Goal: Task Accomplishment & Management: Use online tool/utility

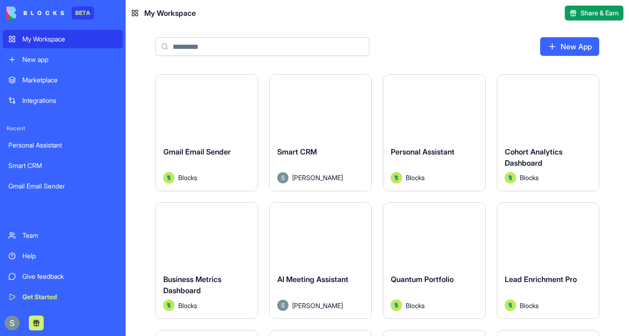
click at [270, 43] on input at bounding box center [262, 46] width 214 height 19
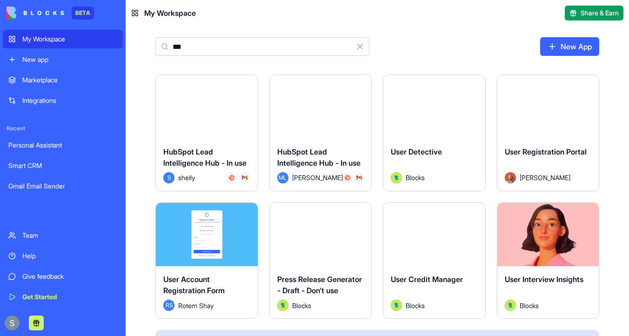
type input "***"
click at [325, 129] on div "Launch" at bounding box center [321, 107] width 102 height 64
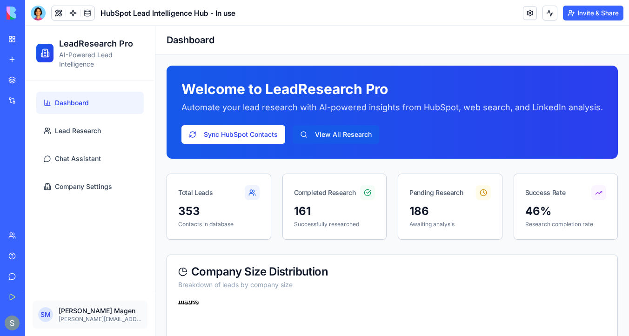
click at [72, 12] on link at bounding box center [73, 13] width 14 height 14
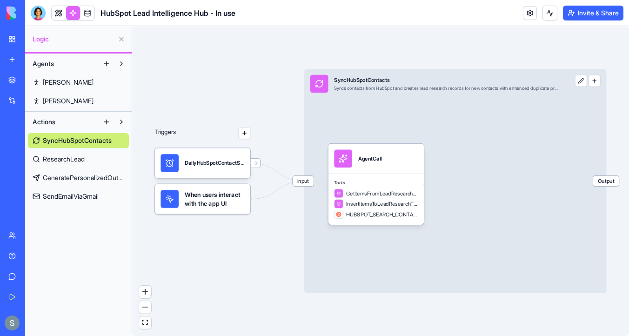
click at [54, 82] on span "Nora" at bounding box center [68, 82] width 51 height 9
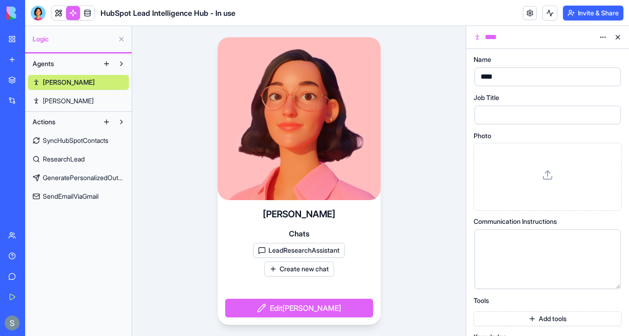
click at [73, 143] on span "SyncHubSpotContacts" at bounding box center [76, 140] width 66 height 9
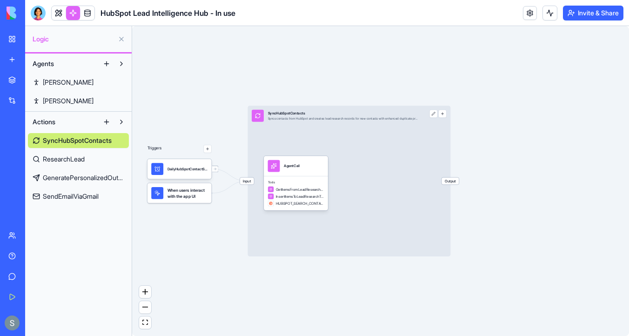
click at [52, 159] on span "ResearchLead" at bounding box center [64, 158] width 42 height 9
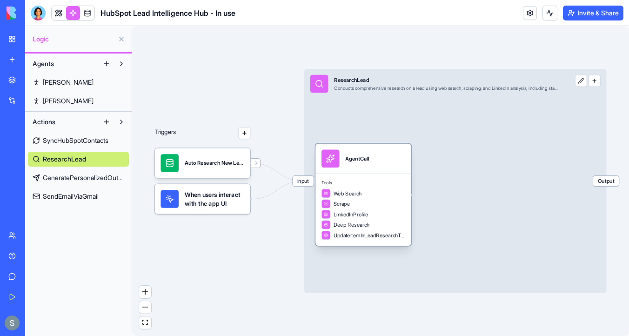
click at [355, 182] on span "Tools" at bounding box center [363, 183] width 84 height 6
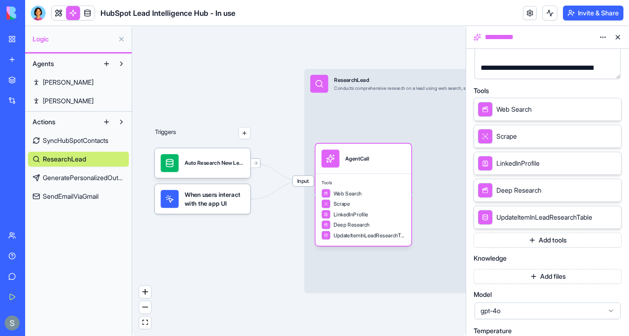
scroll to position [183, 0]
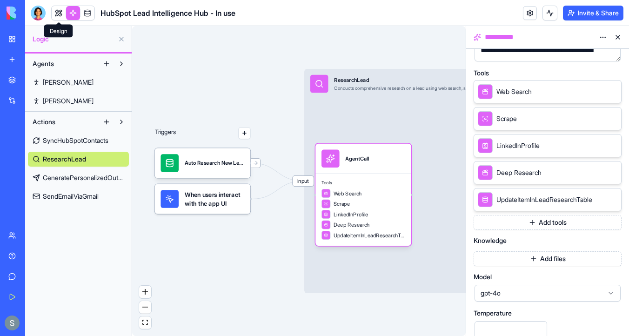
click at [60, 13] on link at bounding box center [59, 13] width 14 height 14
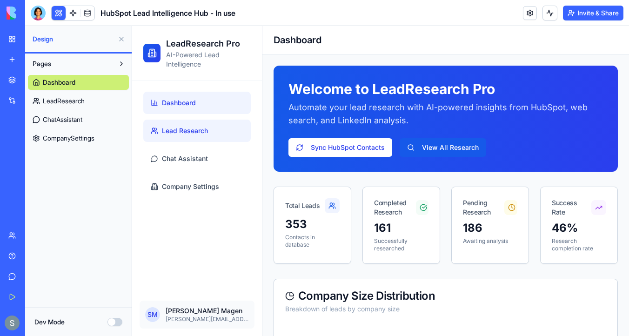
click at [203, 133] on span "Lead Research" at bounding box center [185, 130] width 46 height 9
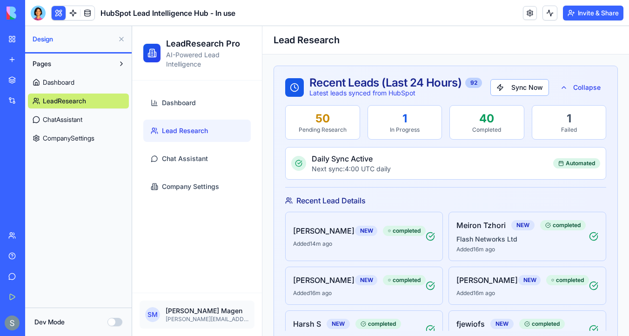
click at [33, 18] on div at bounding box center [38, 13] width 15 height 15
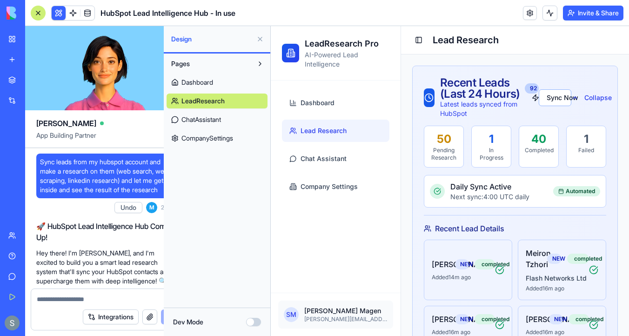
scroll to position [49614, 0]
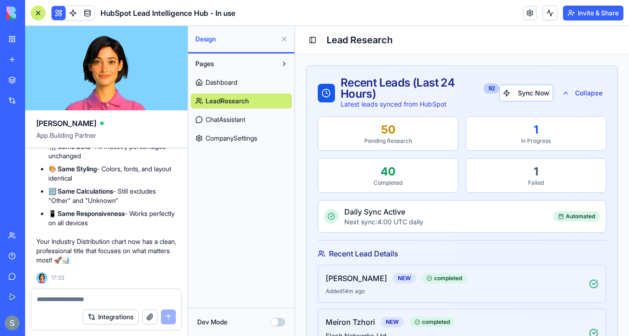
click at [83, 298] on textarea at bounding box center [106, 298] width 139 height 9
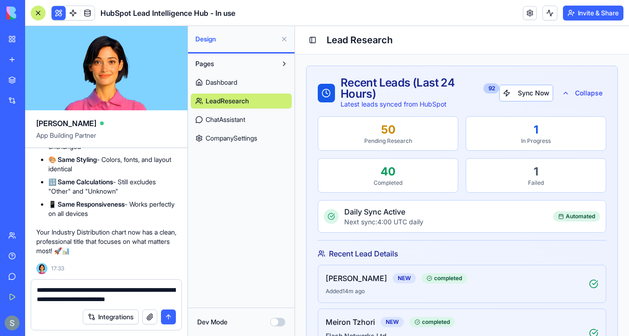
type textarea "**********"
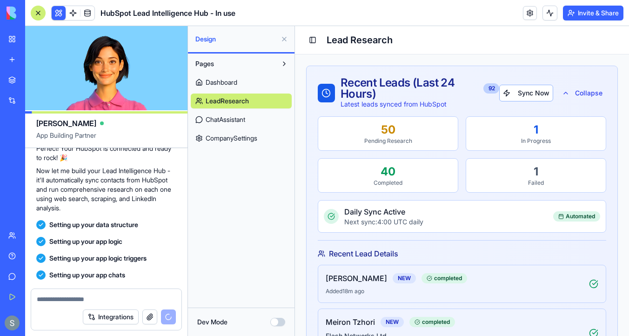
scroll to position [0, 0]
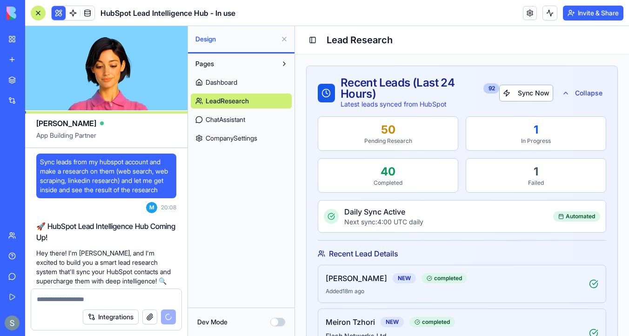
drag, startPoint x: 68, startPoint y: 202, endPoint x: 38, endPoint y: 165, distance: 48.6
click at [38, 164] on div "Sync leads from my hubspot account and make a research on them (web search, web…" at bounding box center [106, 175] width 140 height 45
copy span "Sync leads from my hubspot account and make a research on them (web search, web…"
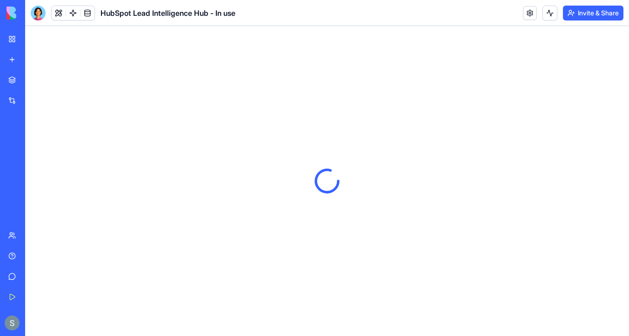
click at [12, 17] on img at bounding box center [36, 13] width 58 height 13
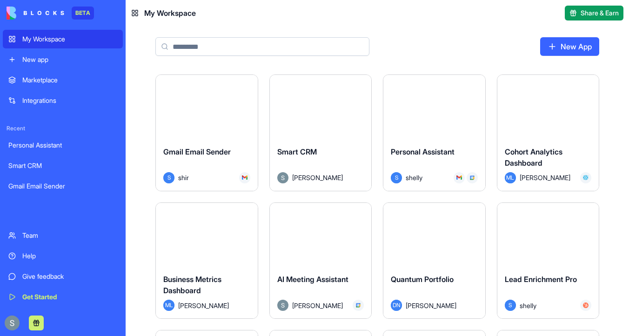
click at [24, 39] on div "My Workspace" at bounding box center [69, 38] width 95 height 9
